Goal: Check status

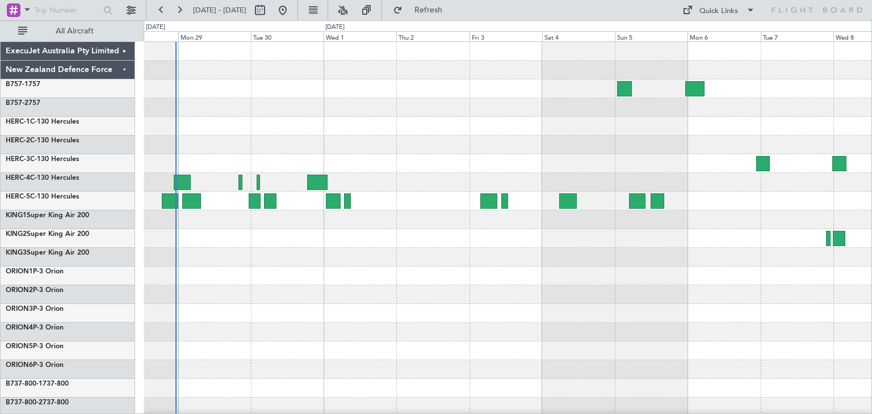
click at [587, 381] on div at bounding box center [508, 276] width 728 height 468
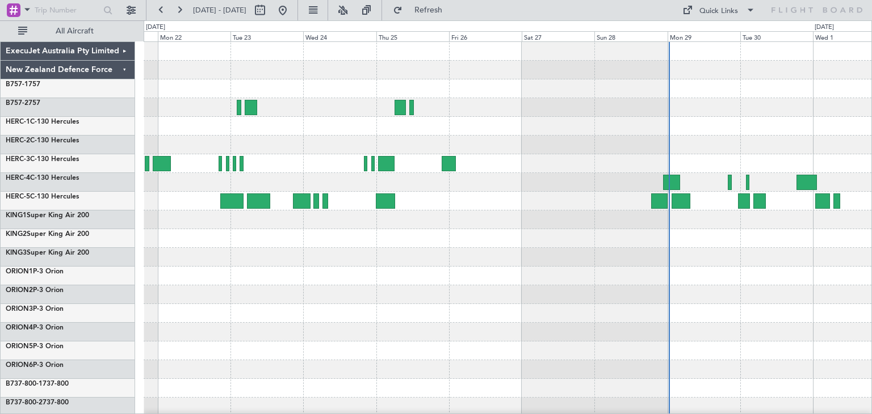
click at [768, 294] on div at bounding box center [508, 276] width 728 height 468
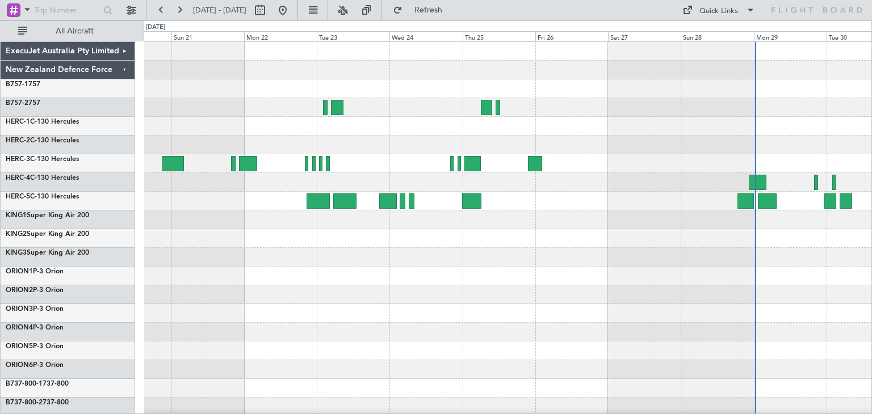
click at [252, 310] on div at bounding box center [508, 276] width 728 height 468
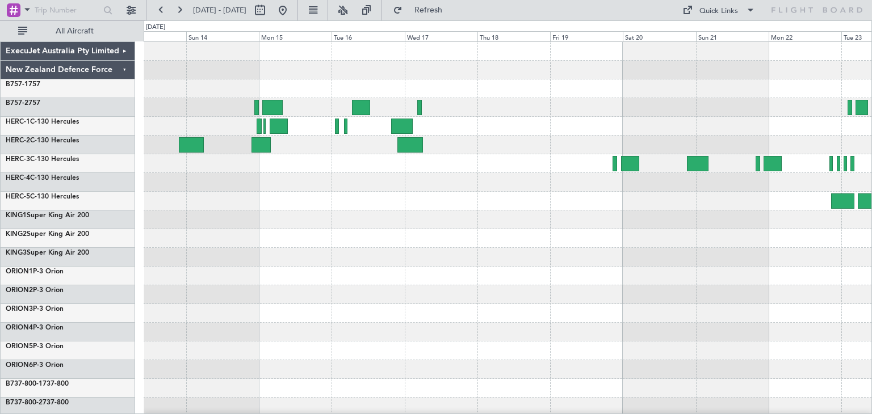
click at [871, 305] on div "ExecuJet Australia Pty Limited New Zealand Defence Force B757-1 757 B757-2 757 …" at bounding box center [436, 217] width 872 height 394
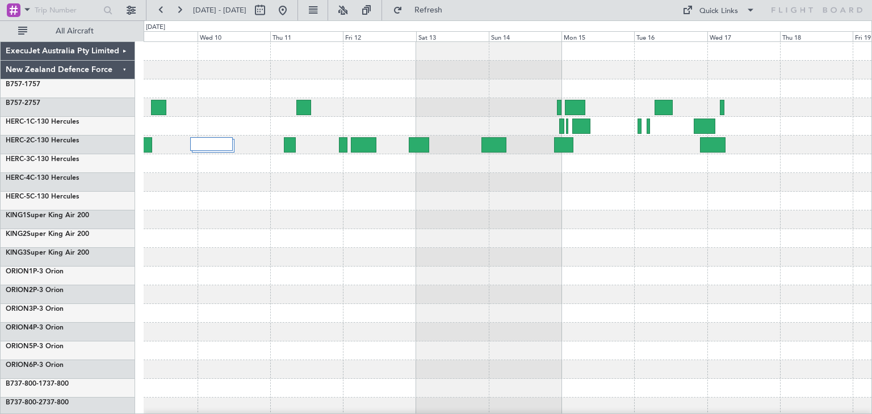
click at [662, 308] on div at bounding box center [508, 276] width 728 height 468
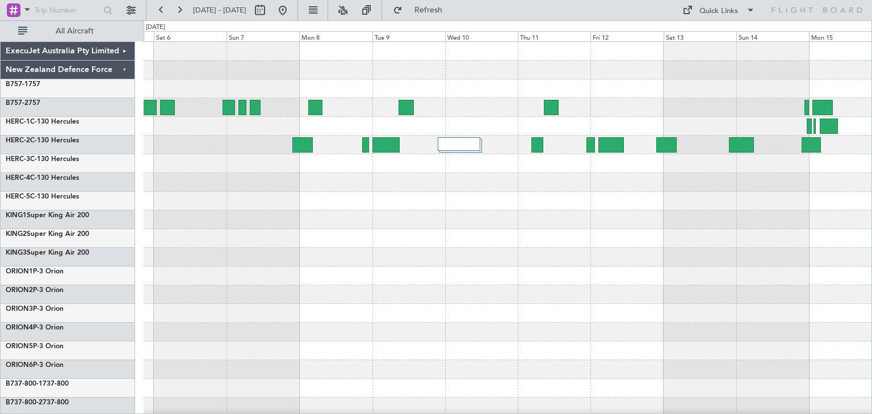
click at [717, 283] on div at bounding box center [508, 276] width 728 height 468
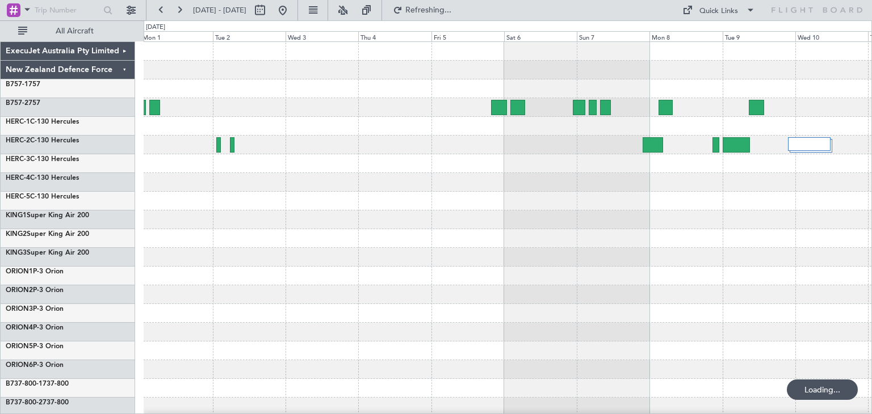
click at [698, 262] on div at bounding box center [508, 276] width 728 height 468
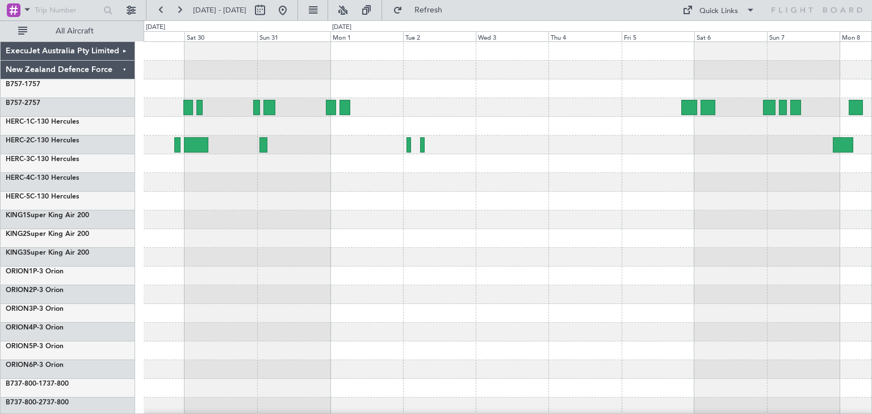
click at [636, 222] on div at bounding box center [508, 220] width 728 height 19
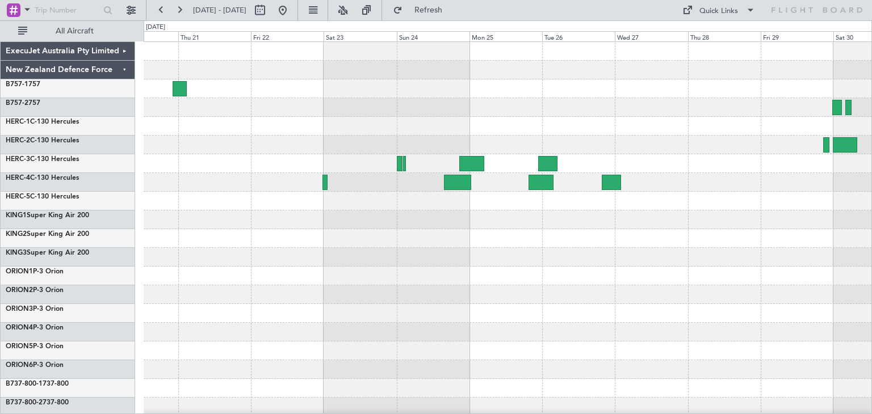
click at [516, 275] on div at bounding box center [508, 276] width 728 height 468
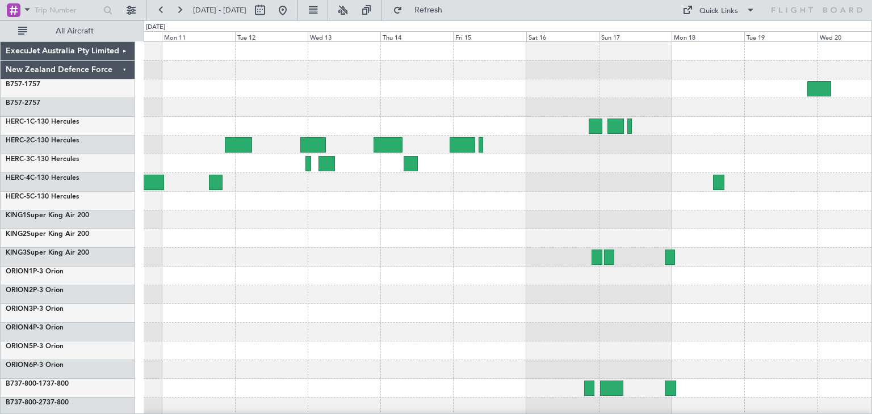
click at [674, 299] on div at bounding box center [508, 294] width 728 height 19
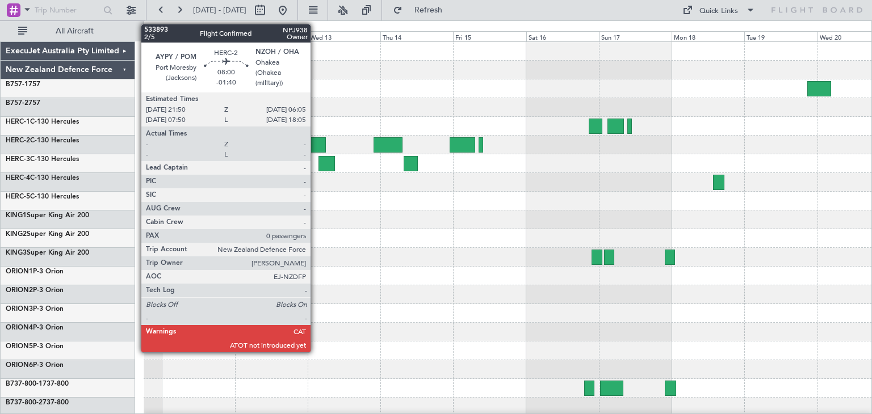
click at [316, 144] on div at bounding box center [313, 144] width 26 height 15
